Goal: Information Seeking & Learning: Check status

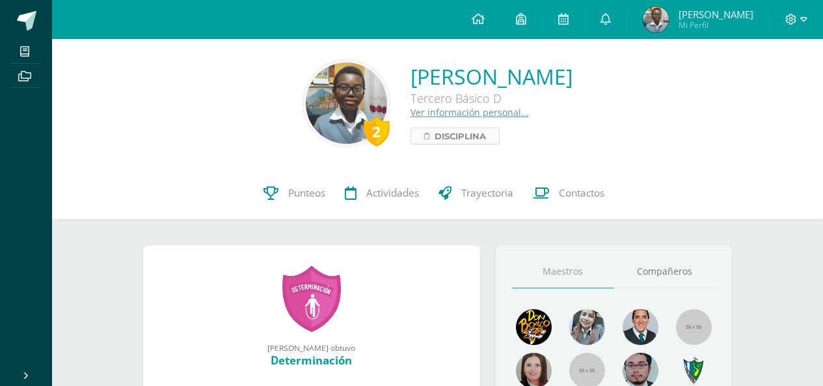
click at [435, 132] on span "Disciplina" at bounding box center [460, 136] width 51 height 16
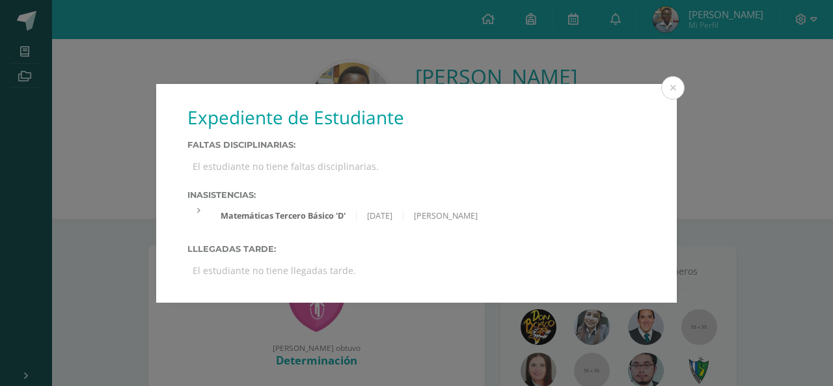
click at [351, 347] on div "Expediente de Estudiante Faltas Disciplinarias: El estudiante no tiene faltas d…" at bounding box center [416, 193] width 833 height 386
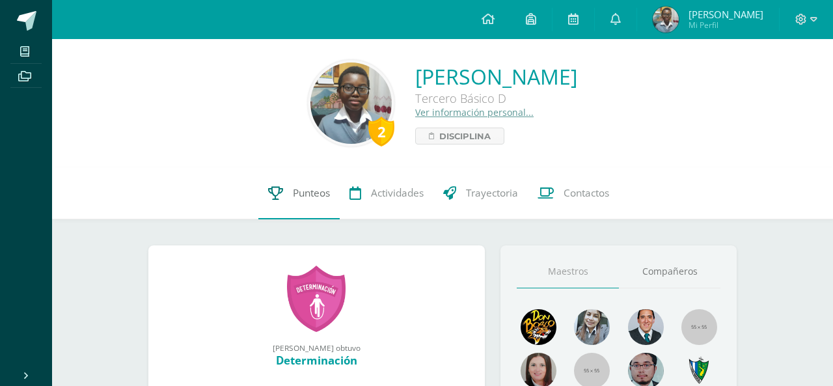
click at [311, 204] on link "Punteos" at bounding box center [298, 193] width 81 height 52
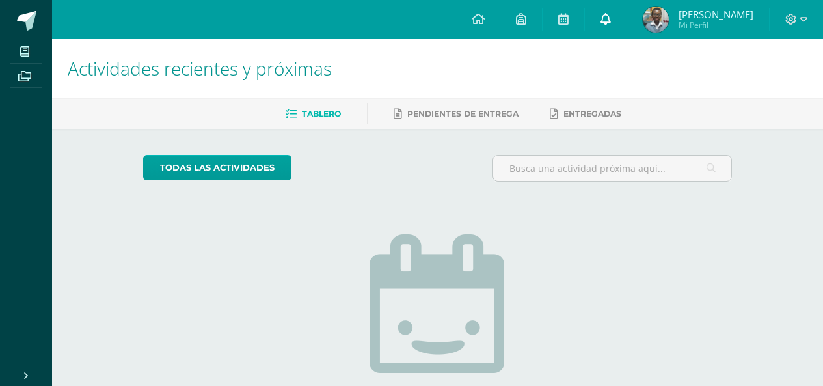
click at [626, 36] on link at bounding box center [606, 19] width 42 height 39
